Goal: Information Seeking & Learning: Check status

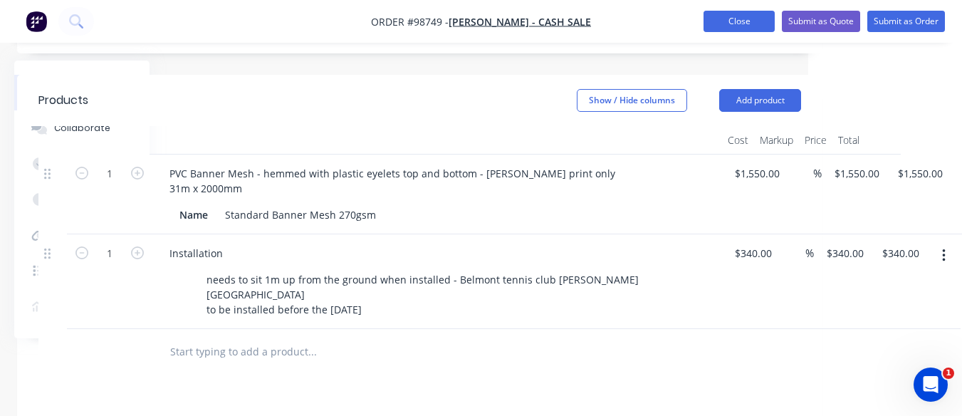
click at [734, 18] on button "Close" at bounding box center [739, 21] width 71 height 21
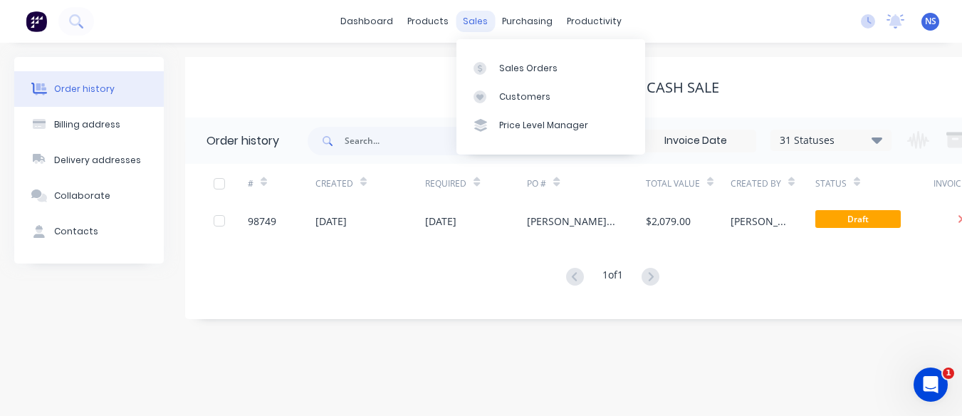
click at [468, 17] on div "sales" at bounding box center [475, 21] width 39 height 21
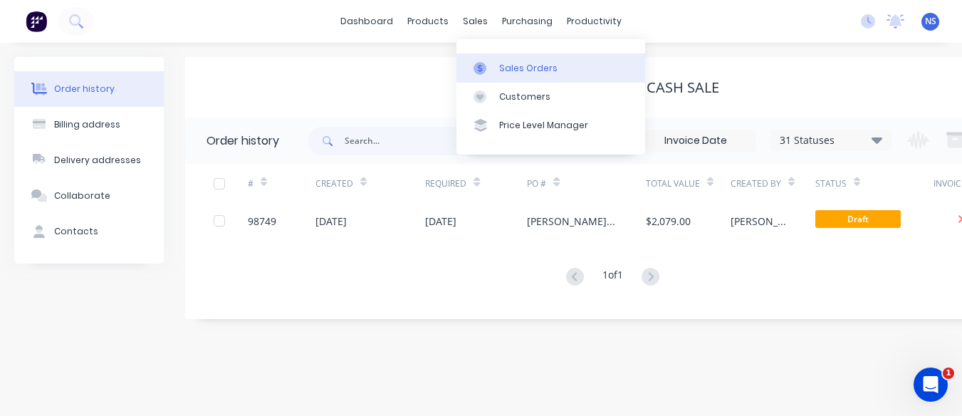
click at [527, 63] on div "Sales Orders" at bounding box center [528, 68] width 58 height 13
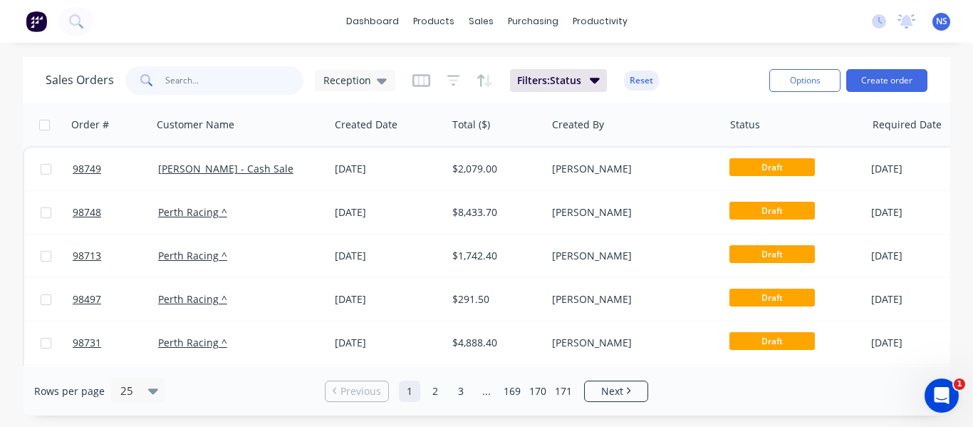
click at [240, 82] on input "text" at bounding box center [234, 80] width 139 height 28
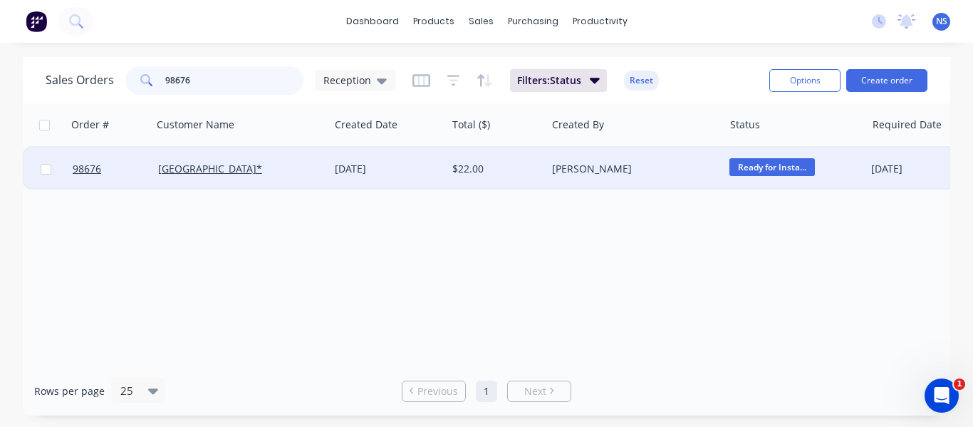
type input "98676"
click at [417, 179] on div "[DATE]" at bounding box center [387, 168] width 117 height 43
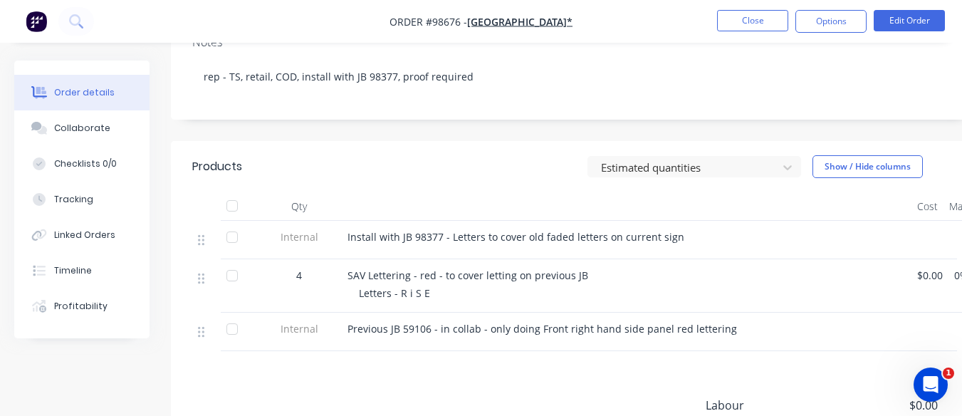
scroll to position [450, 0]
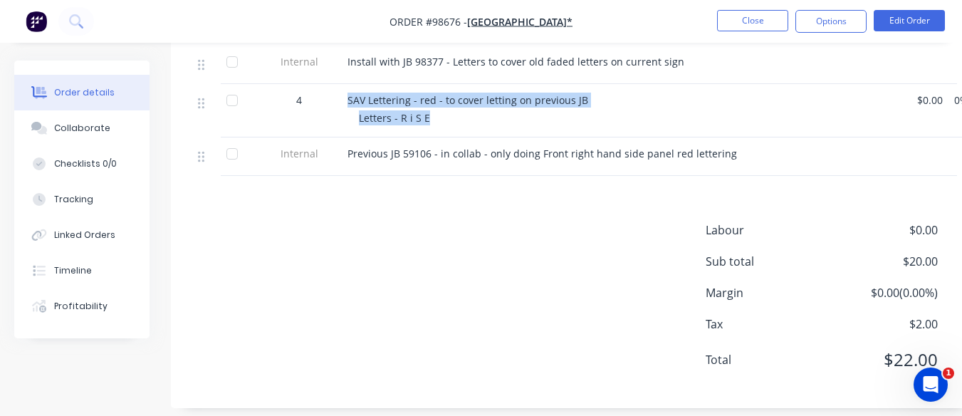
drag, startPoint x: 348, startPoint y: 86, endPoint x: 597, endPoint y: 106, distance: 250.0
click at [597, 106] on div "SAV Lettering - red - to cover letting on previous JB Letters - R i S E" at bounding box center [627, 110] width 570 height 53
click at [488, 93] on span "SAV Lettering - red - to cover letting on previous JB" at bounding box center [468, 100] width 241 height 14
